Goal: Task Accomplishment & Management: Manage account settings

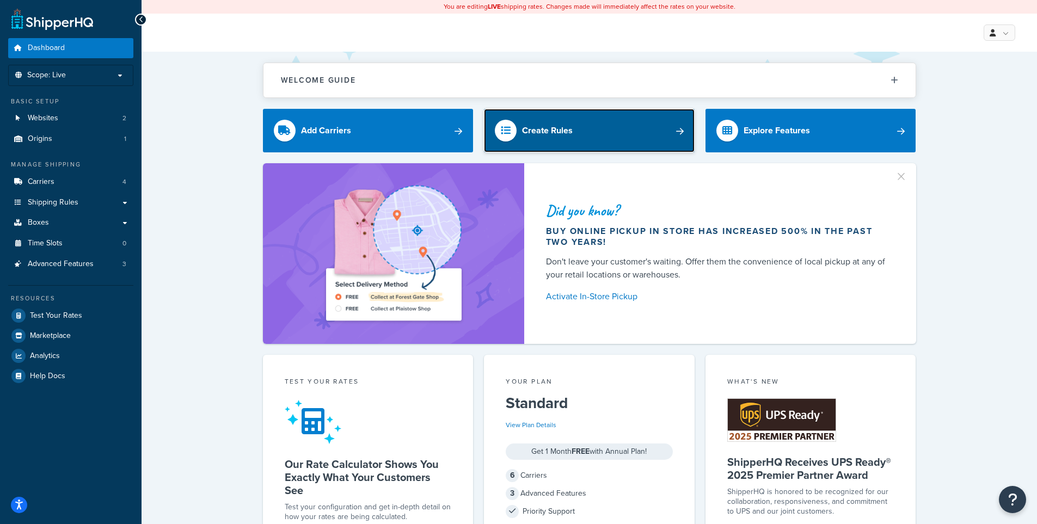
click at [622, 151] on link "Create Rules" at bounding box center [589, 131] width 211 height 44
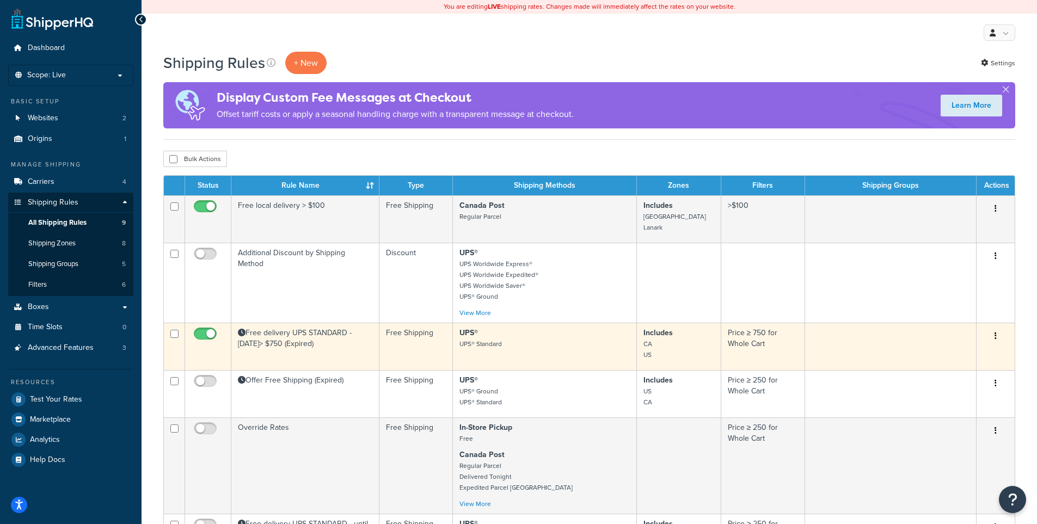
click at [307, 341] on td "Free delivery UPS STANDARD - [DATE]> $750 (Expired)" at bounding box center [305, 346] width 148 height 47
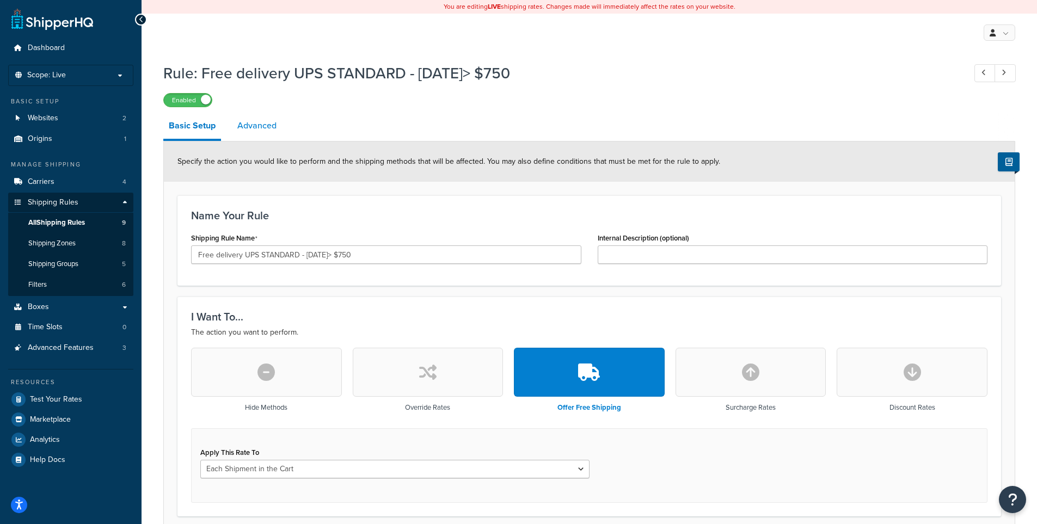
click at [274, 135] on link "Advanced" at bounding box center [257, 126] width 50 height 26
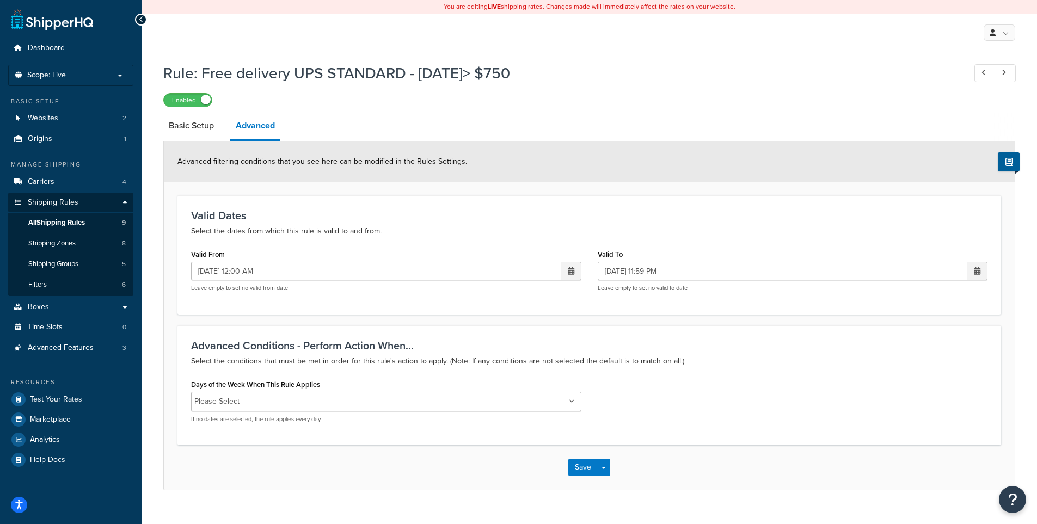
click at [971, 272] on span at bounding box center [977, 271] width 20 height 19
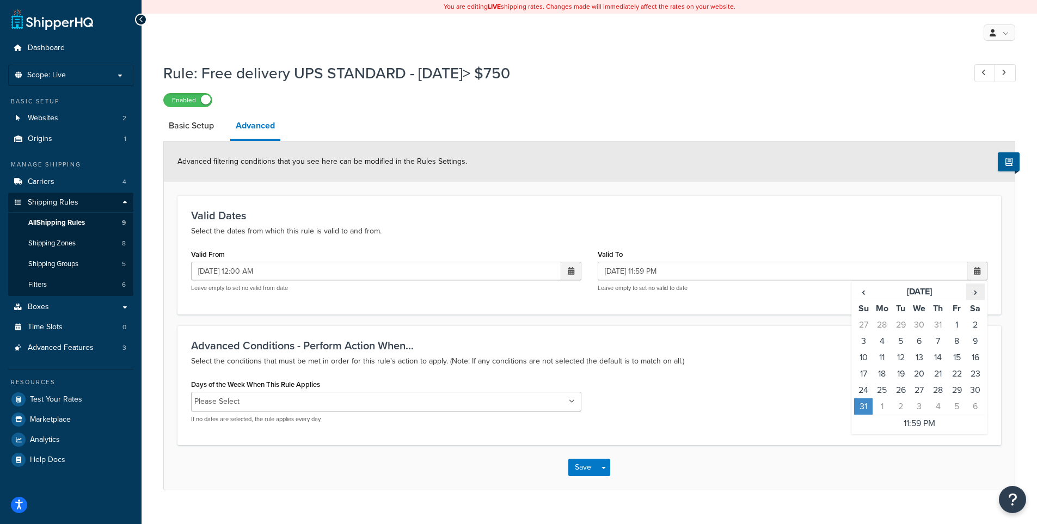
click at [974, 291] on span "›" at bounding box center [974, 291] width 17 height 15
click at [916, 392] on td "31" at bounding box center [919, 390] width 19 height 16
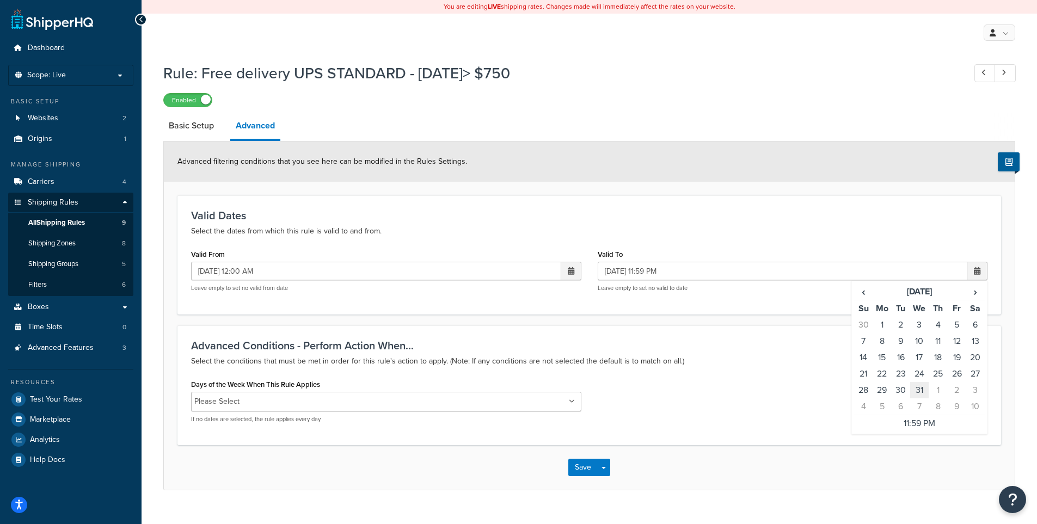
type input "12/31/2025 11:59 PM"
click at [830, 242] on div "Valid Dates Select the dates from which this rule is valid to and from. Valid F…" at bounding box center [588, 254] width 823 height 119
click at [603, 468] on span "button" at bounding box center [603, 468] width 4 height 2
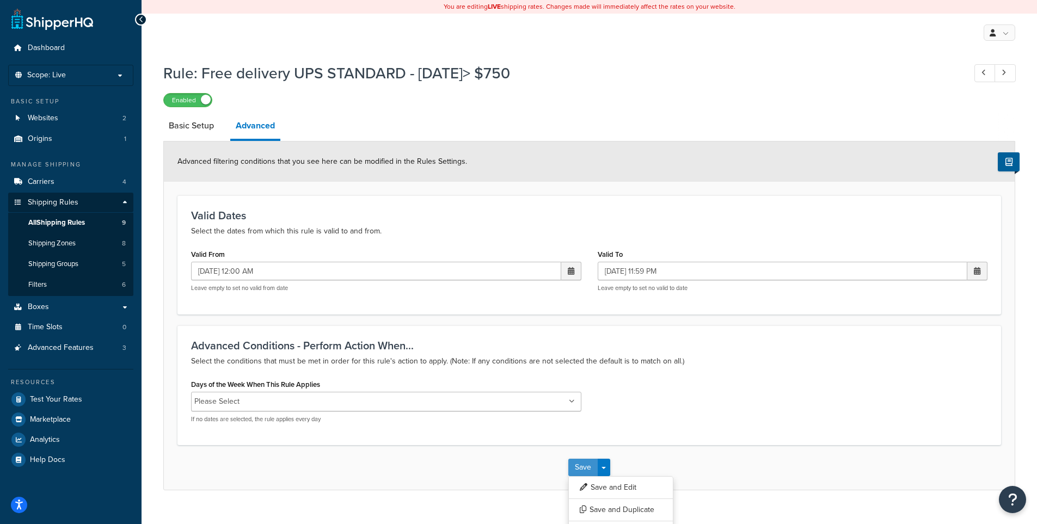
click at [582, 470] on button "Save" at bounding box center [582, 467] width 29 height 17
